Goal: Ask a question: Seek information or help from site administrators or community

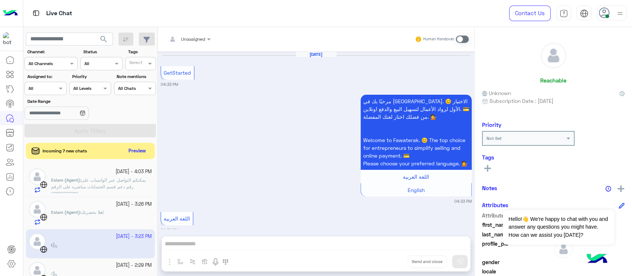
scroll to position [638, 0]
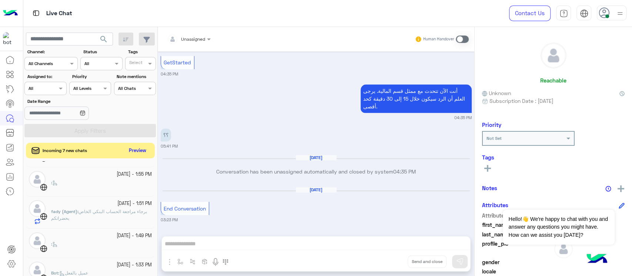
drag, startPoint x: 0, startPoint y: 0, endPoint x: 137, endPoint y: 150, distance: 203.1
click at [137, 150] on button "Preview" at bounding box center [137, 151] width 23 height 10
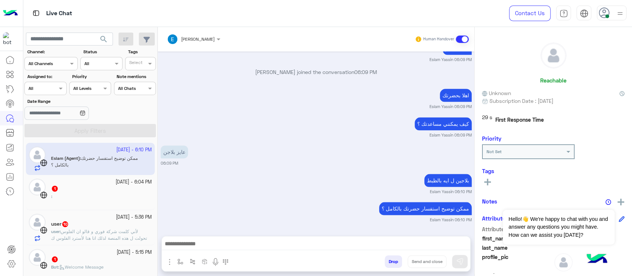
click at [87, 195] on div ":" at bounding box center [101, 199] width 101 height 13
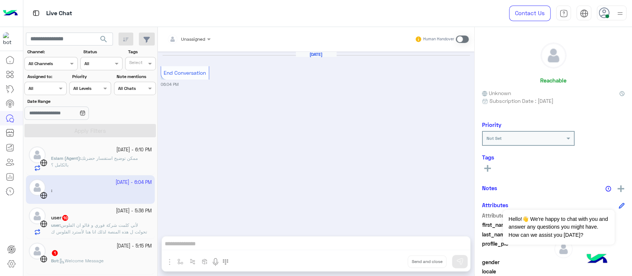
click at [0, 223] on div at bounding box center [11, 165] width 23 height 224
click at [170, 218] on div "[DATE] End Conversation 06:04 PM" at bounding box center [316, 139] width 317 height 177
click at [129, 220] on div "user 10" at bounding box center [101, 219] width 101 height 8
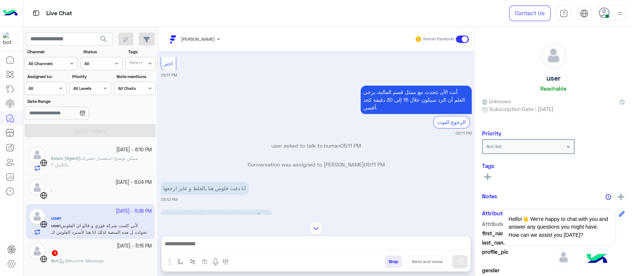
scroll to position [411, 0]
click at [367, 169] on span "05:11 PM" at bounding box center [374, 166] width 21 height 6
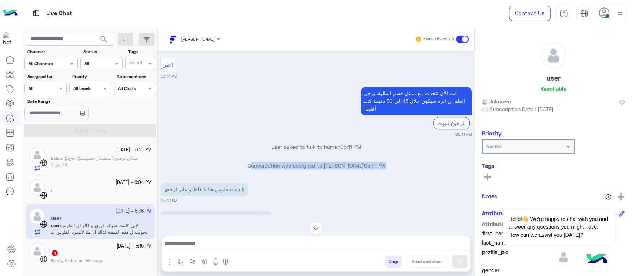
click at [367, 169] on span "05:11 PM" at bounding box center [374, 166] width 21 height 6
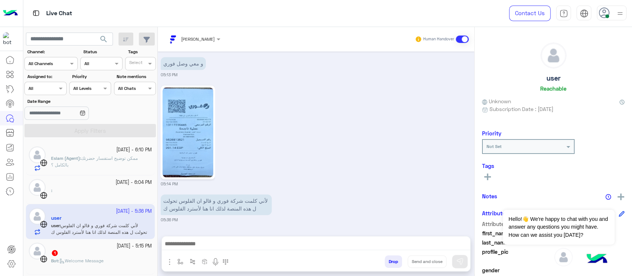
click at [362, 211] on div "لأني كلمت شركة فوري و قالو ان الفلوس تحولت ل هذه المنصة لذلك انا هنا لأسترد الف…" at bounding box center [316, 208] width 311 height 30
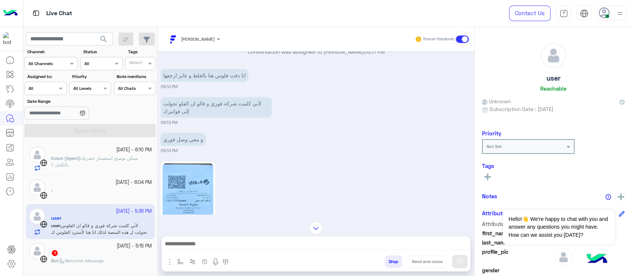
scroll to position [510, 0]
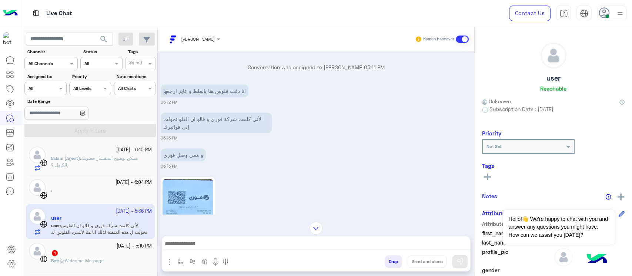
click at [8, 212] on div at bounding box center [11, 165] width 23 height 224
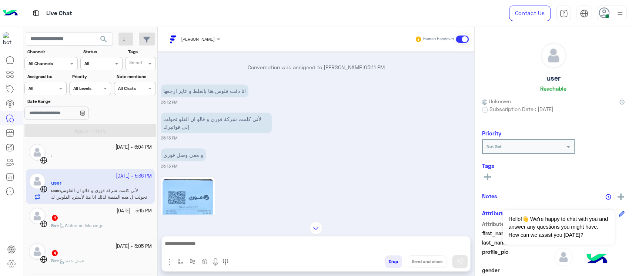
scroll to position [49, 0]
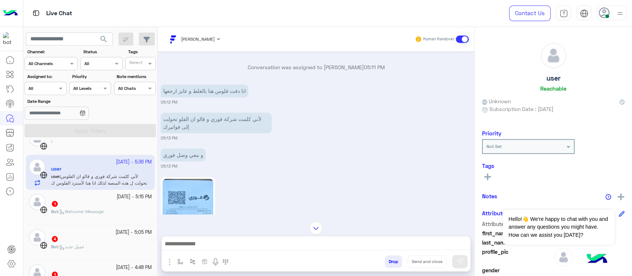
click at [99, 207] on div "1" at bounding box center [101, 205] width 101 height 8
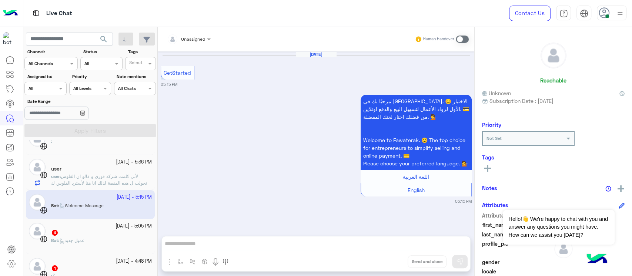
click at [110, 234] on div "4" at bounding box center [101, 234] width 101 height 8
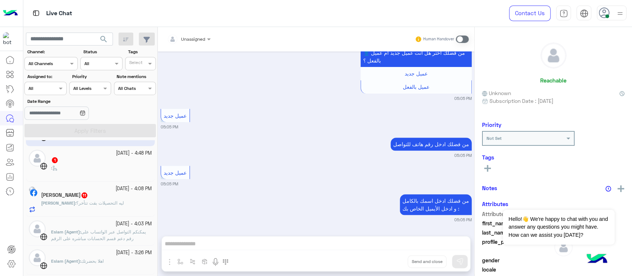
scroll to position [197, 0]
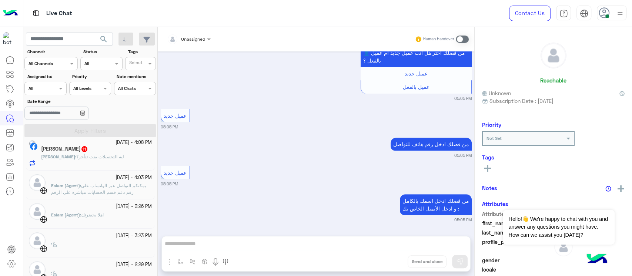
click at [94, 194] on span "يمكنكم التواصل عبر الواتساب على رقم دعم قسم الحسابات مباشره على الرقم 015569828…" at bounding box center [98, 192] width 95 height 19
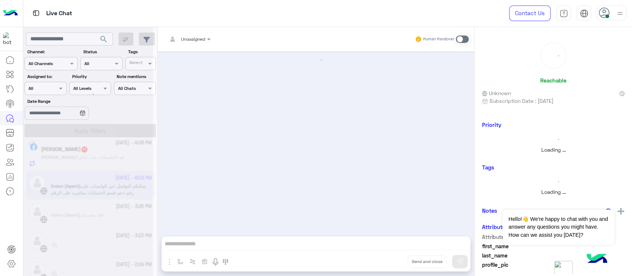
scroll to position [198, 0]
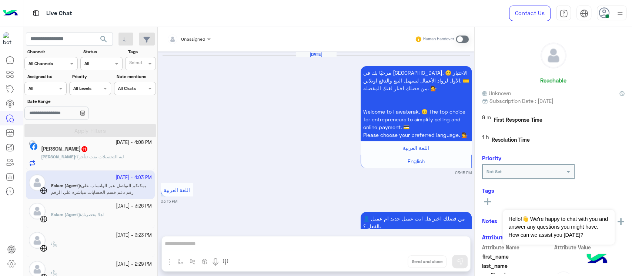
click at [83, 167] on div "[PERSON_NAME] : ليه التحصيلات بقت تتأخر؟" at bounding box center [96, 160] width 111 height 13
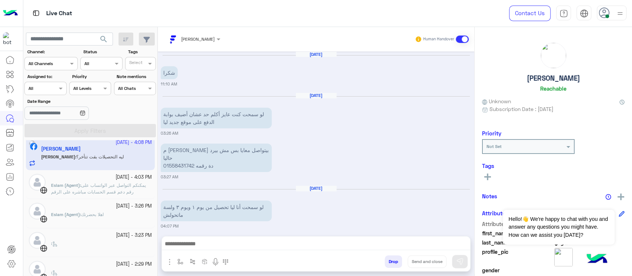
scroll to position [741, 0]
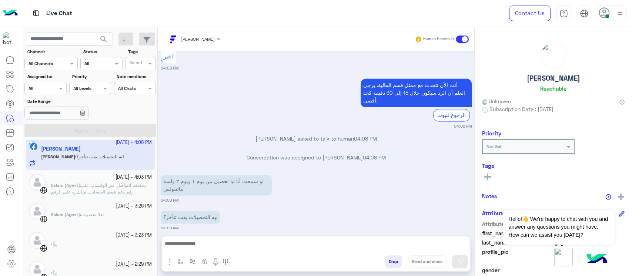
click at [239, 175] on p "لو سمحت أنا ليا تحصيل من يوم ١ ويوم ٣ ولسة ماتحولش" at bounding box center [216, 185] width 111 height 21
click at [307, 188] on div "لو سمحت أنا ليا تحصيل من يوم ١ ويوم ٣ ولسة ماتحولش 04:08 PM" at bounding box center [316, 188] width 311 height 30
click at [236, 209] on div "ليه التحصيلات بقت تتأخر؟ 04:08 PM" at bounding box center [316, 220] width 311 height 23
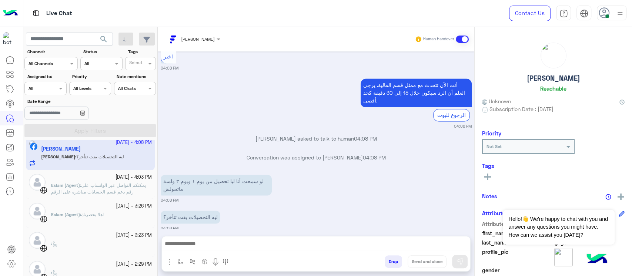
click at [0, 212] on div at bounding box center [11, 165] width 23 height 224
